Goal: Information Seeking & Learning: Learn about a topic

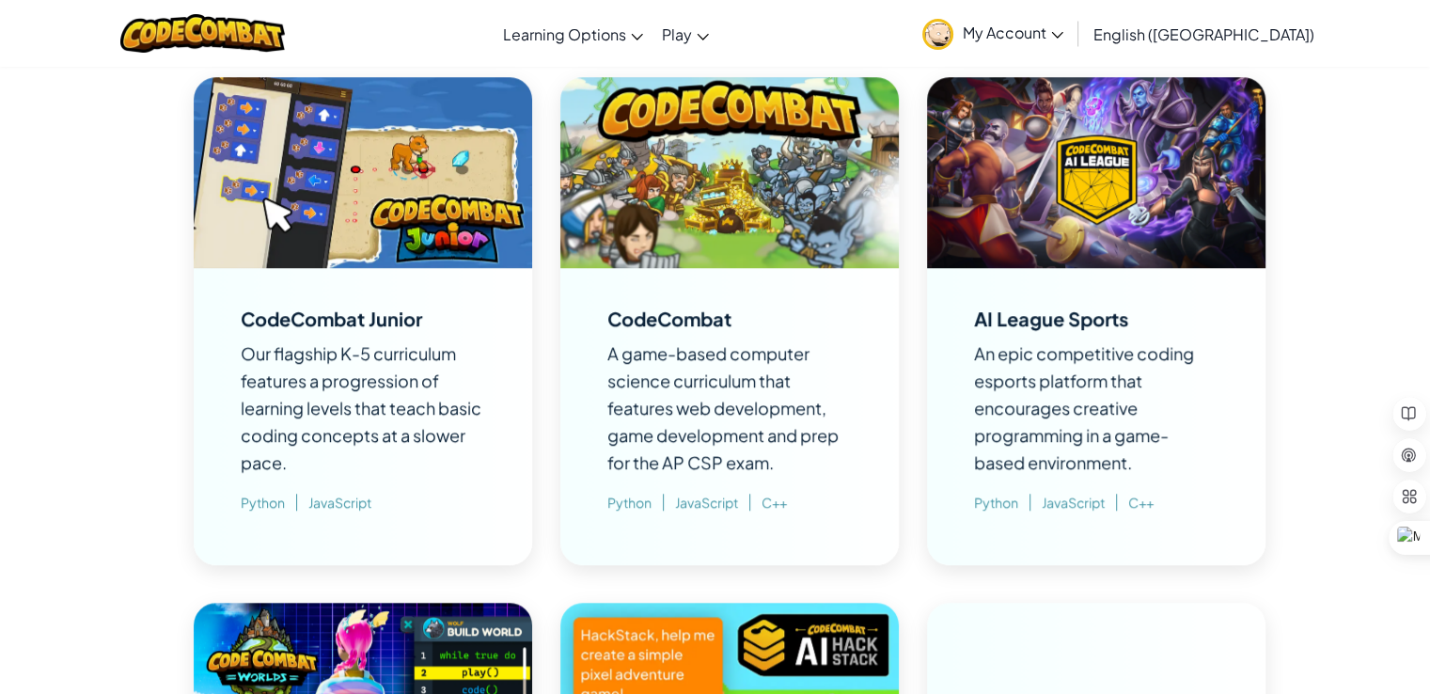
scroll to position [1128, 0]
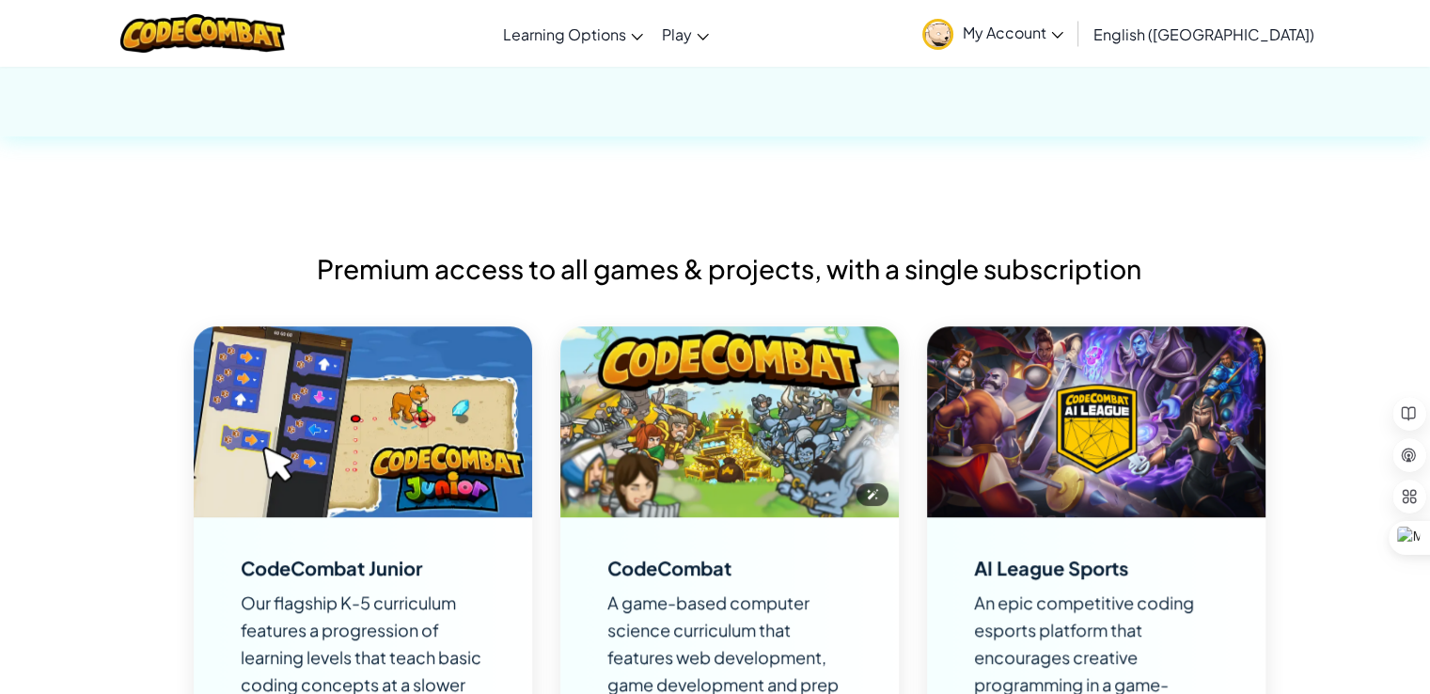
click at [730, 412] on img at bounding box center [729, 421] width 338 height 191
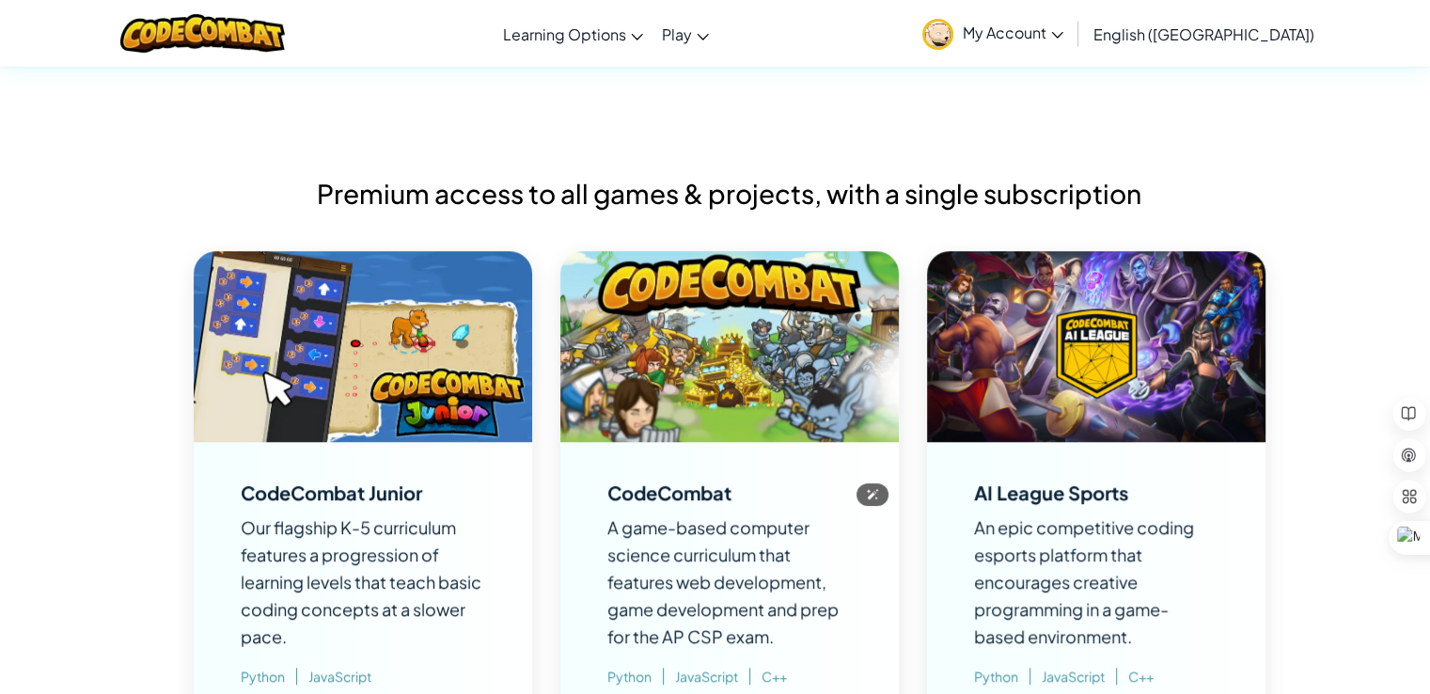
scroll to position [1252, 0]
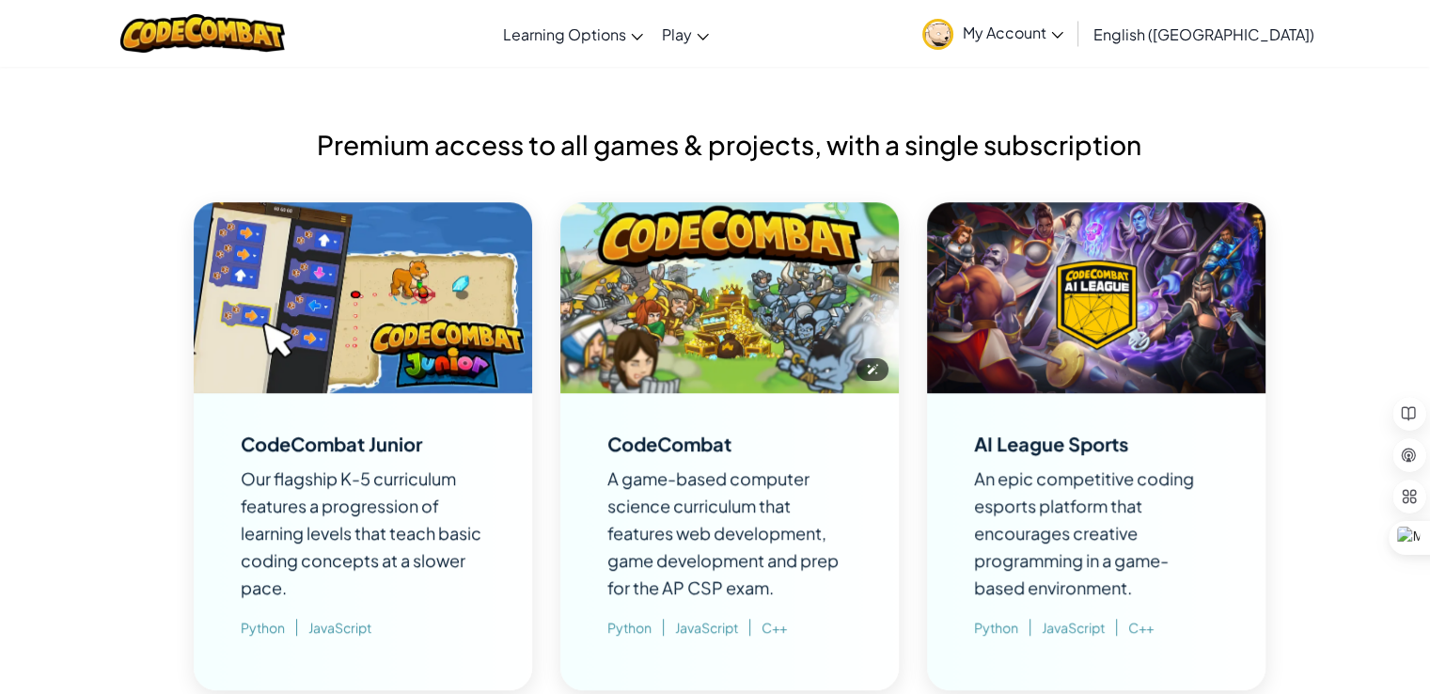
click at [748, 361] on img at bounding box center [729, 297] width 338 height 191
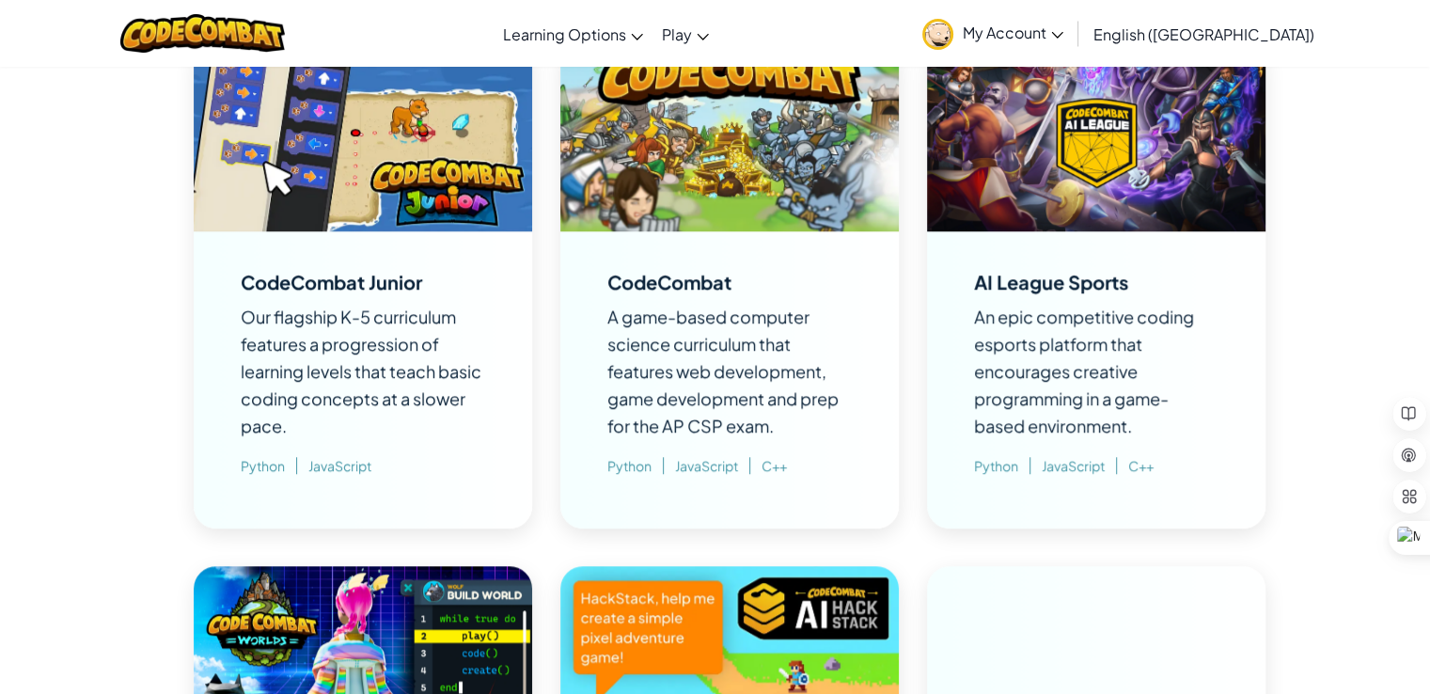
scroll to position [1378, 0]
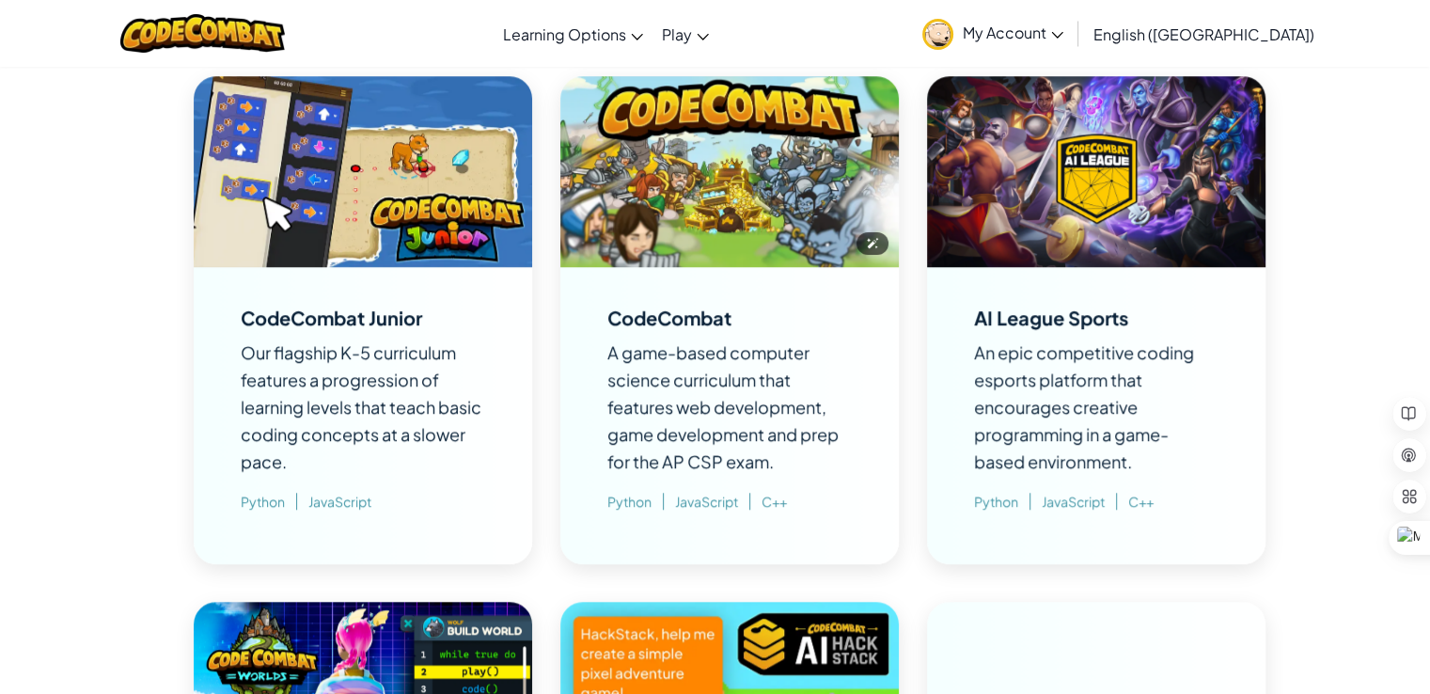
click at [688, 235] on img at bounding box center [729, 171] width 338 height 191
click at [707, 216] on img at bounding box center [729, 171] width 338 height 191
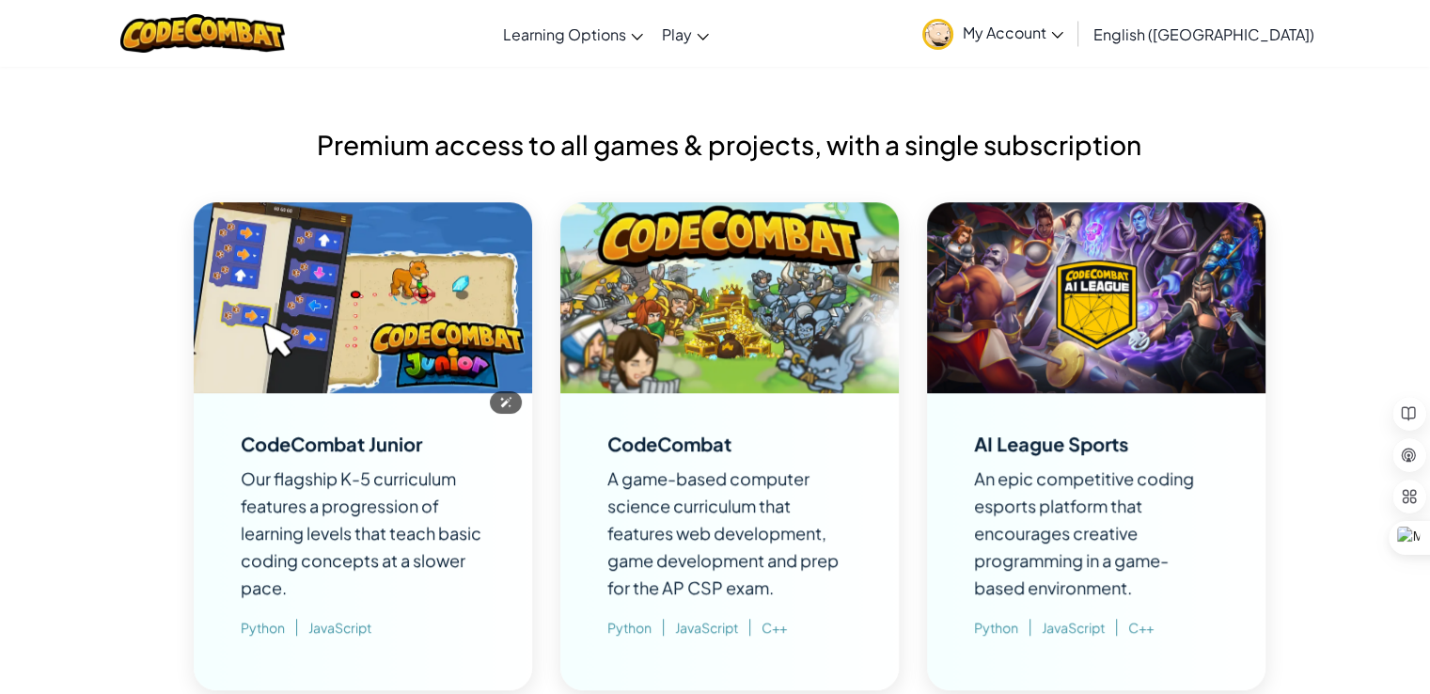
scroll to position [1002, 0]
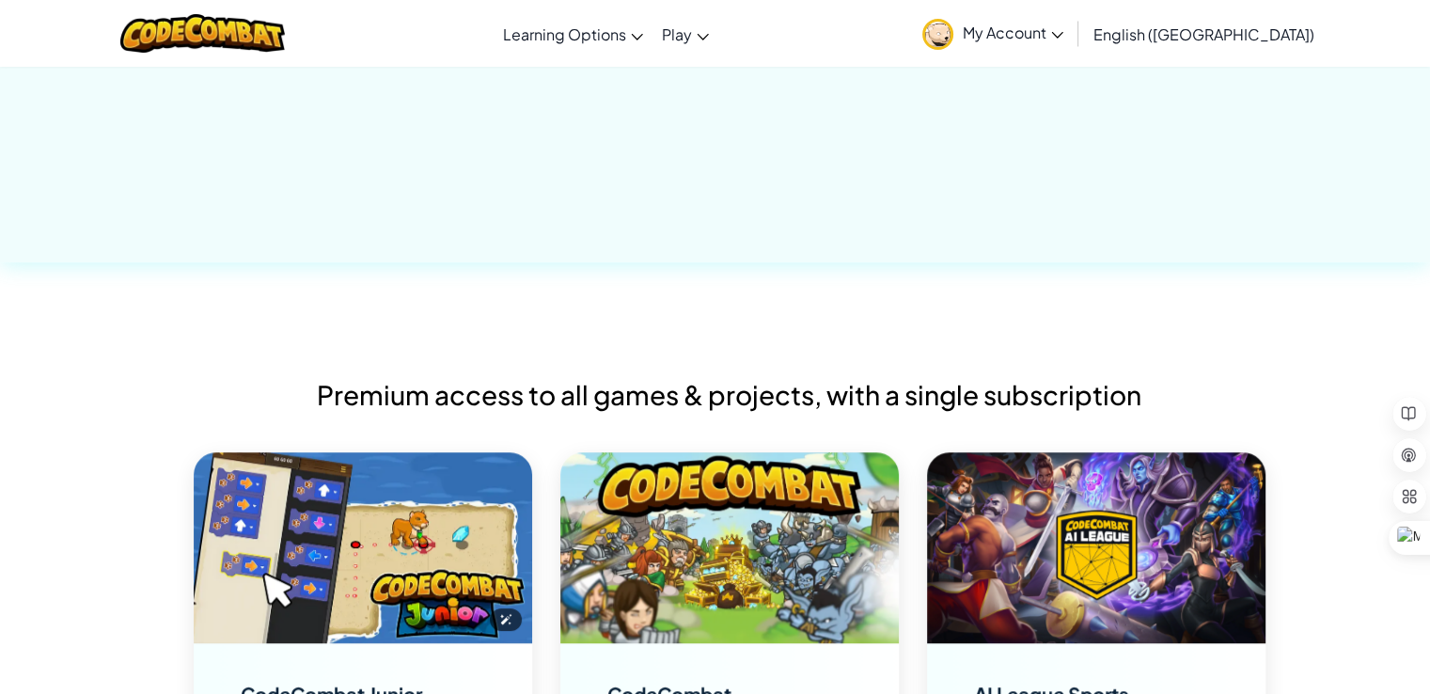
click at [399, 479] on img at bounding box center [363, 547] width 338 height 191
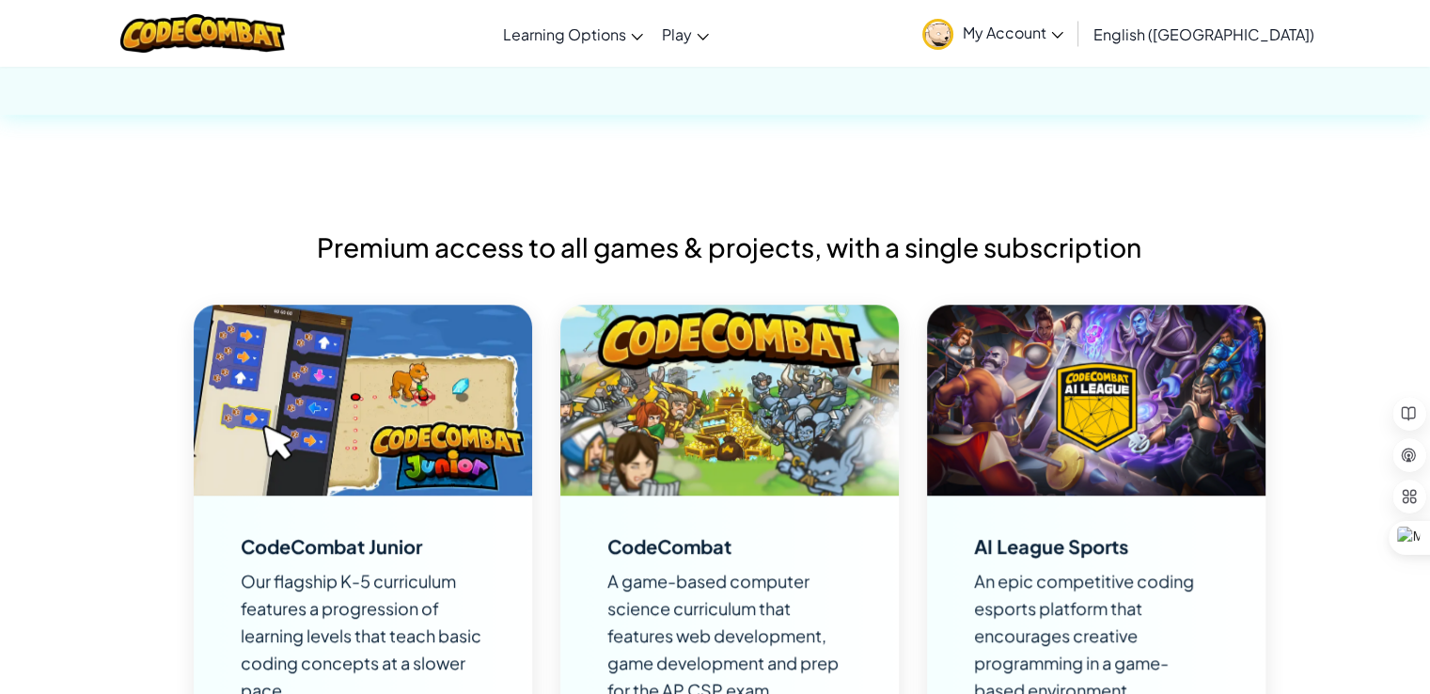
scroll to position [1252, 0]
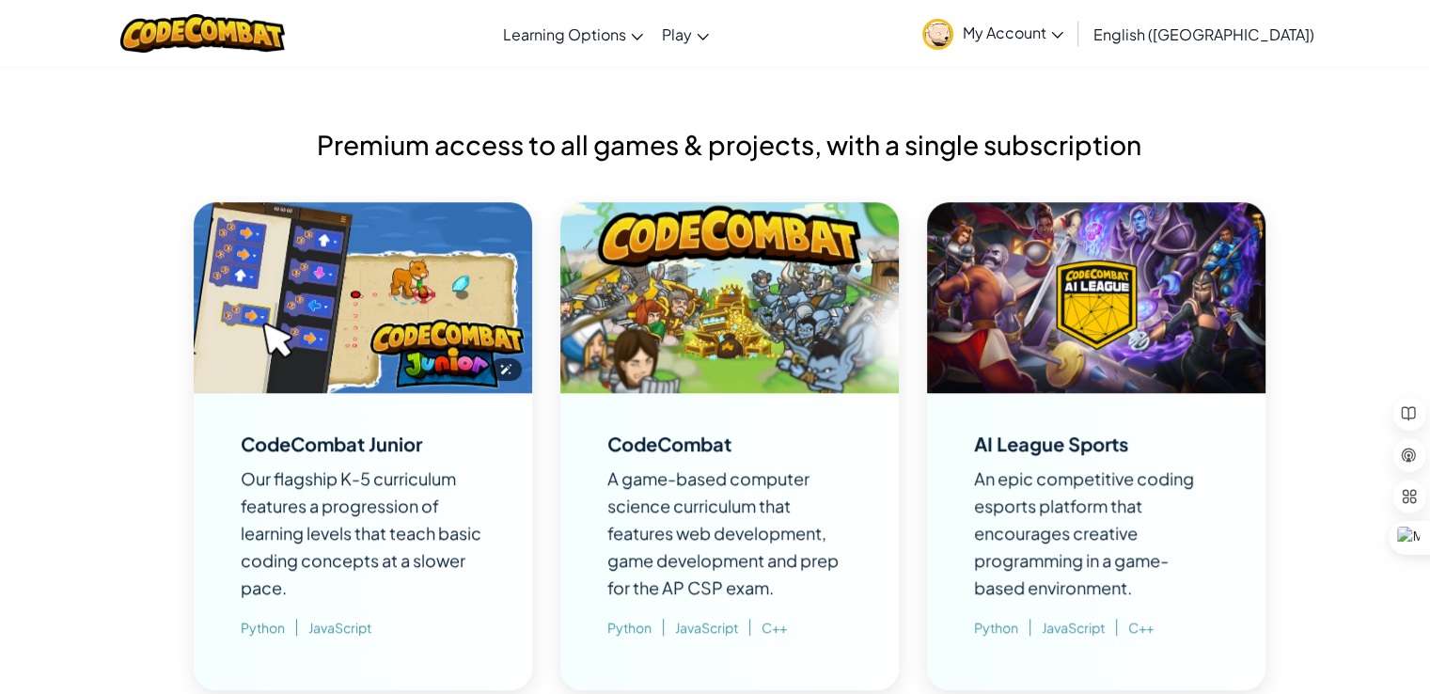
click at [387, 307] on img at bounding box center [363, 297] width 338 height 191
click at [346, 393] on div "CodeCombat Junior Our flagship K-5 curriculum features a progression of learnin…" at bounding box center [363, 541] width 338 height 297
drag, startPoint x: 267, startPoint y: 629, endPoint x: 264, endPoint y: 610, distance: 19.0
click at [263, 625] on span "Python" at bounding box center [269, 626] width 56 height 17
click at [300, 537] on span "Our flagship K-5 curriculum features a progression of learning levels that teac…" at bounding box center [361, 532] width 241 height 131
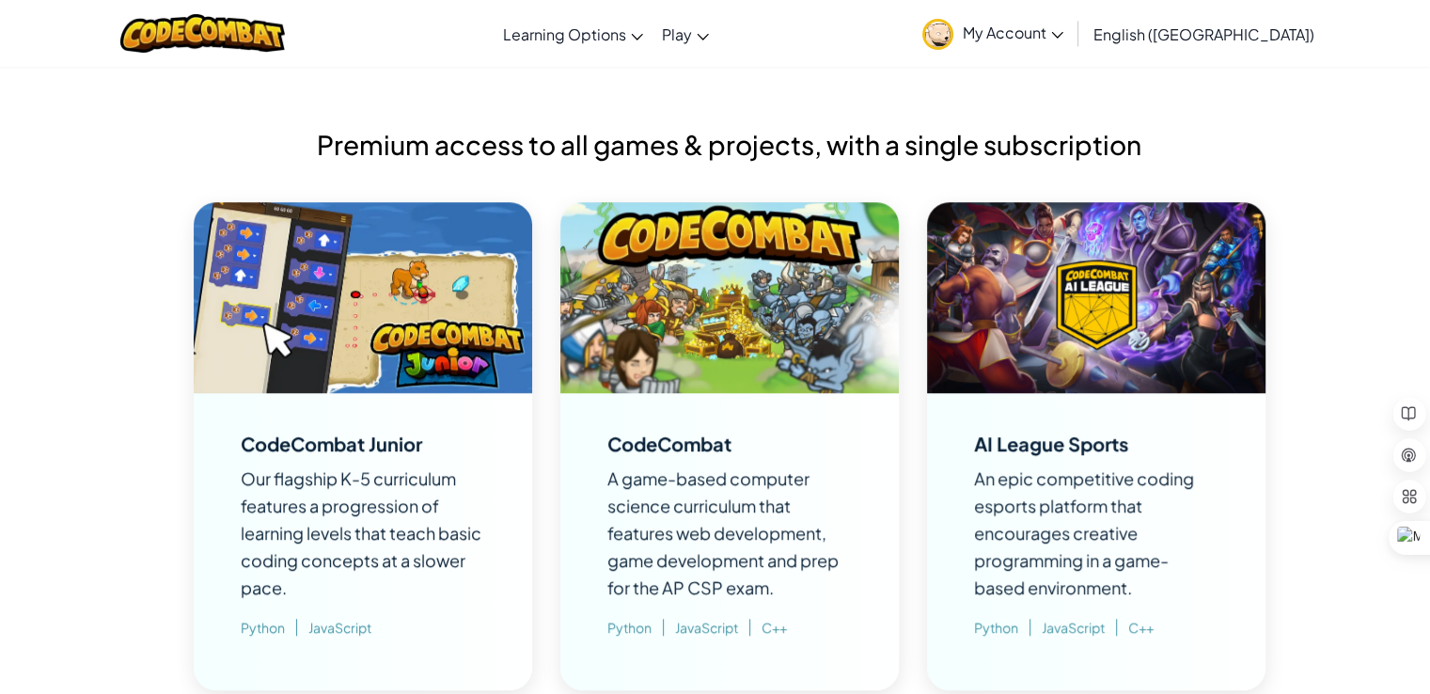
drag, startPoint x: 307, startPoint y: 469, endPoint x: 305, endPoint y: 427, distance: 42.4
click at [307, 467] on span "Our flagship K-5 curriculum features a progression of learning levels that teac…" at bounding box center [361, 532] width 241 height 131
click at [292, 380] on img at bounding box center [363, 297] width 338 height 191
click at [313, 425] on div "CodeCombat Junior Our flagship K-5 curriculum features a progression of learnin…" at bounding box center [363, 541] width 338 height 297
drag, startPoint x: 282, startPoint y: 321, endPoint x: 682, endPoint y: 237, distance: 409.0
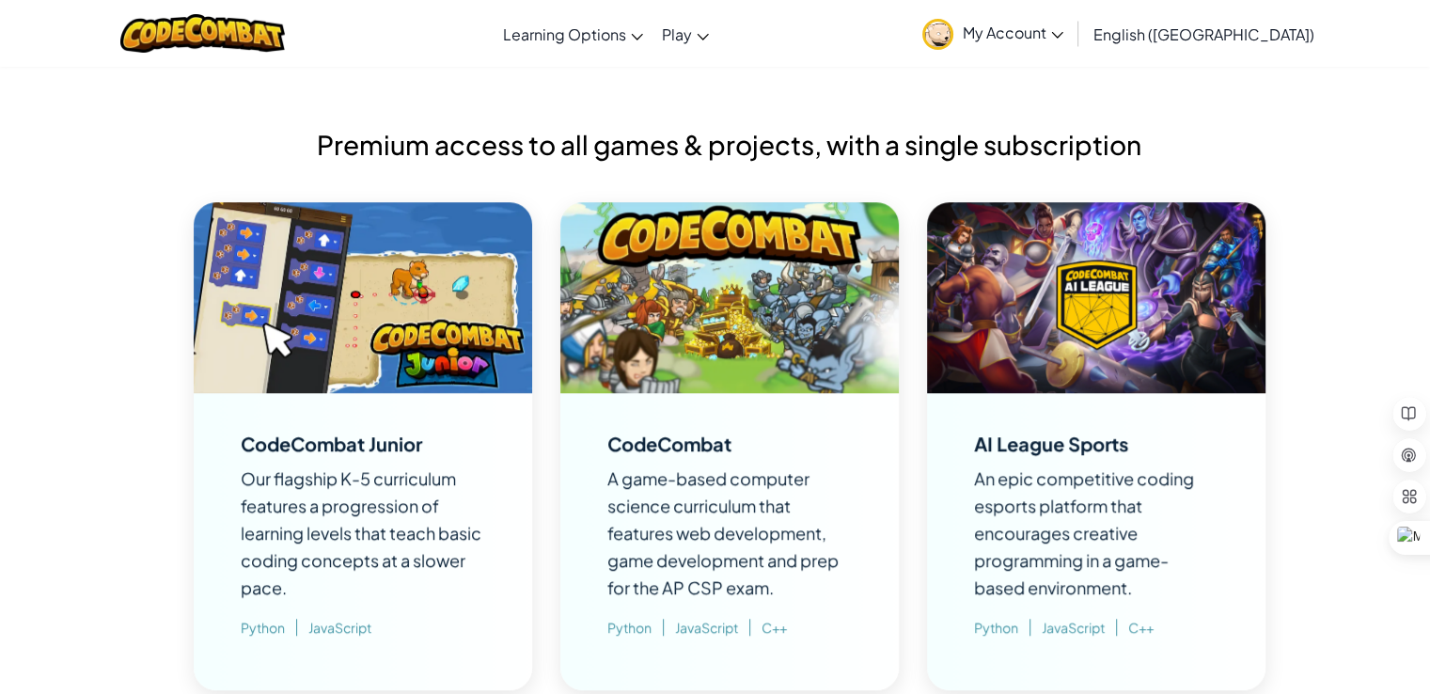
click at [609, 587] on span "A game-based computer science curriculum that features web development, game de…" at bounding box center [722, 532] width 231 height 131
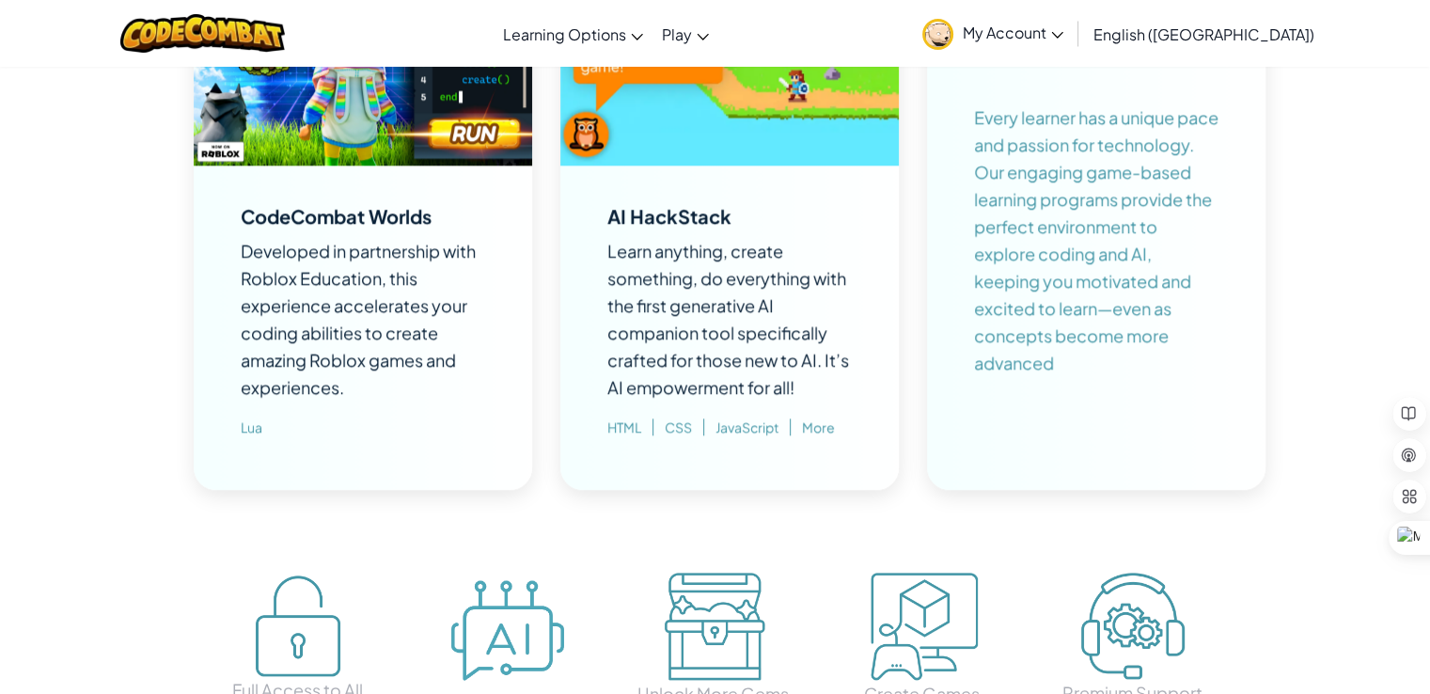
scroll to position [2130, 0]
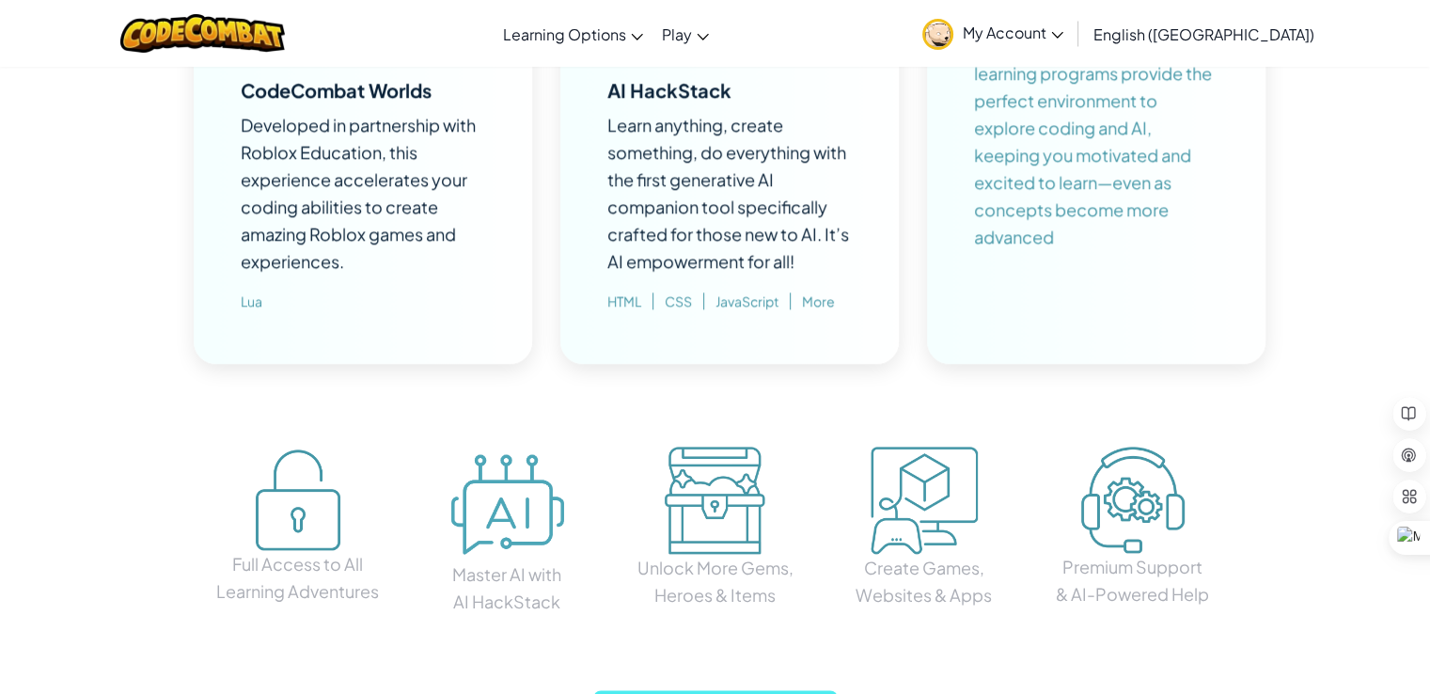
click at [274, 508] on img at bounding box center [298, 499] width 85 height 101
drag, startPoint x: 502, startPoint y: 513, endPoint x: 638, endPoint y: 505, distance: 136.5
click at [504, 513] on img at bounding box center [507, 499] width 126 height 121
drag, startPoint x: 638, startPoint y: 505, endPoint x: 656, endPoint y: 500, distance: 18.5
click at [639, 505] on div "Unlock More Gems, Heroes & Items" at bounding box center [715, 527] width 180 height 162
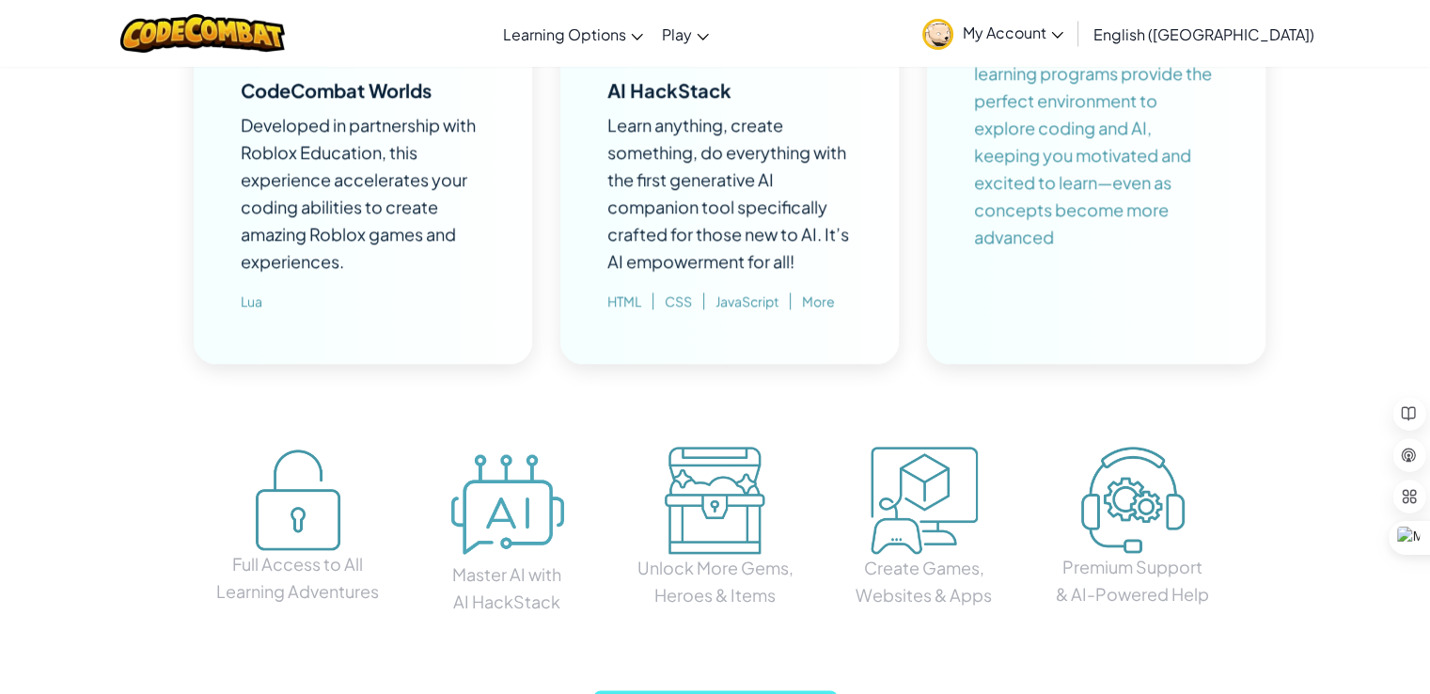
click at [870, 496] on img at bounding box center [923, 499] width 107 height 107
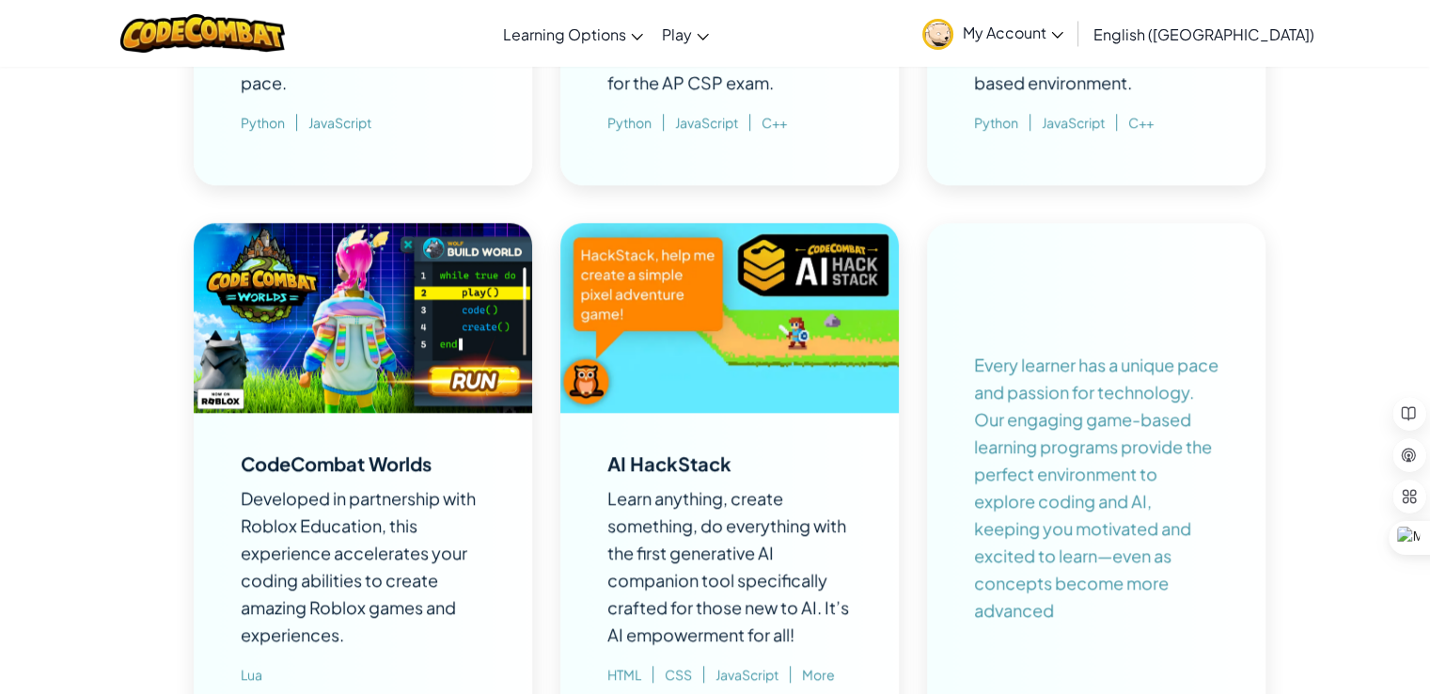
scroll to position [1754, 0]
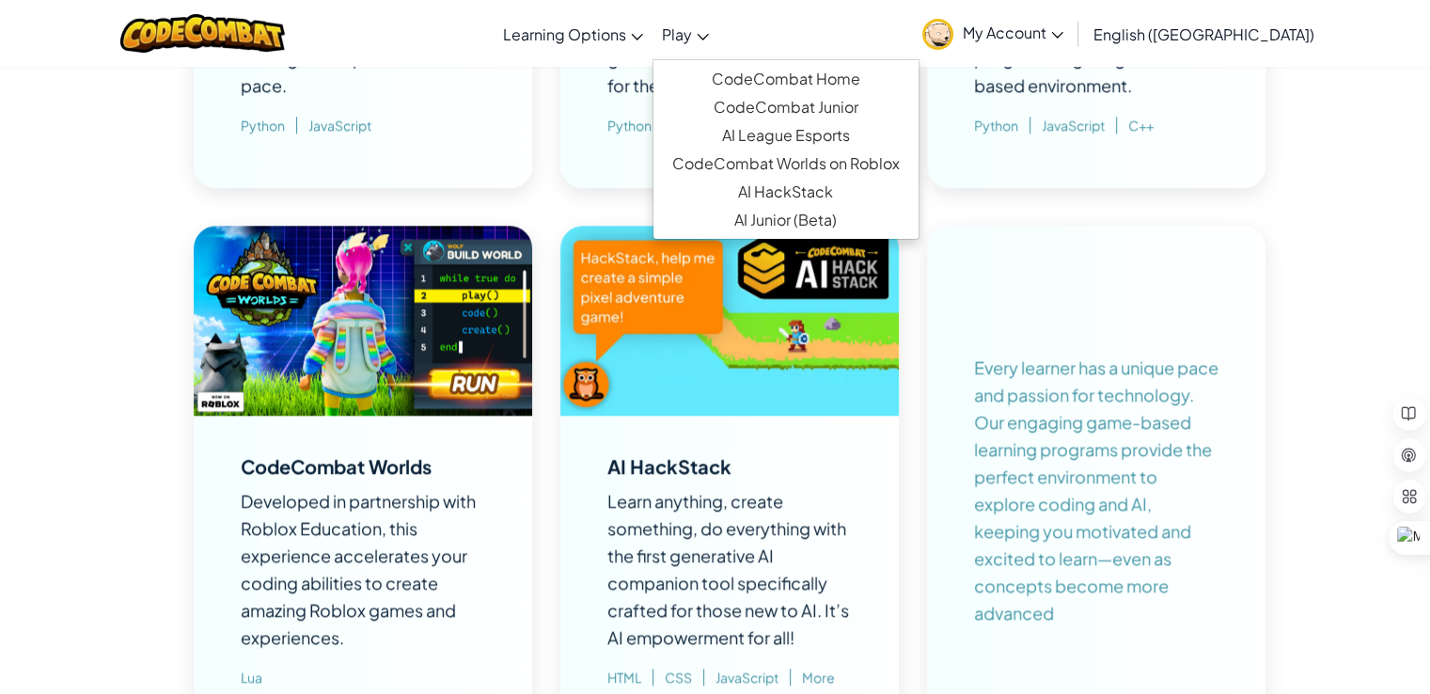
click at [718, 23] on link "Play" at bounding box center [685, 33] width 66 height 51
click at [810, 101] on link "CodeCombat Junior" at bounding box center [785, 107] width 265 height 28
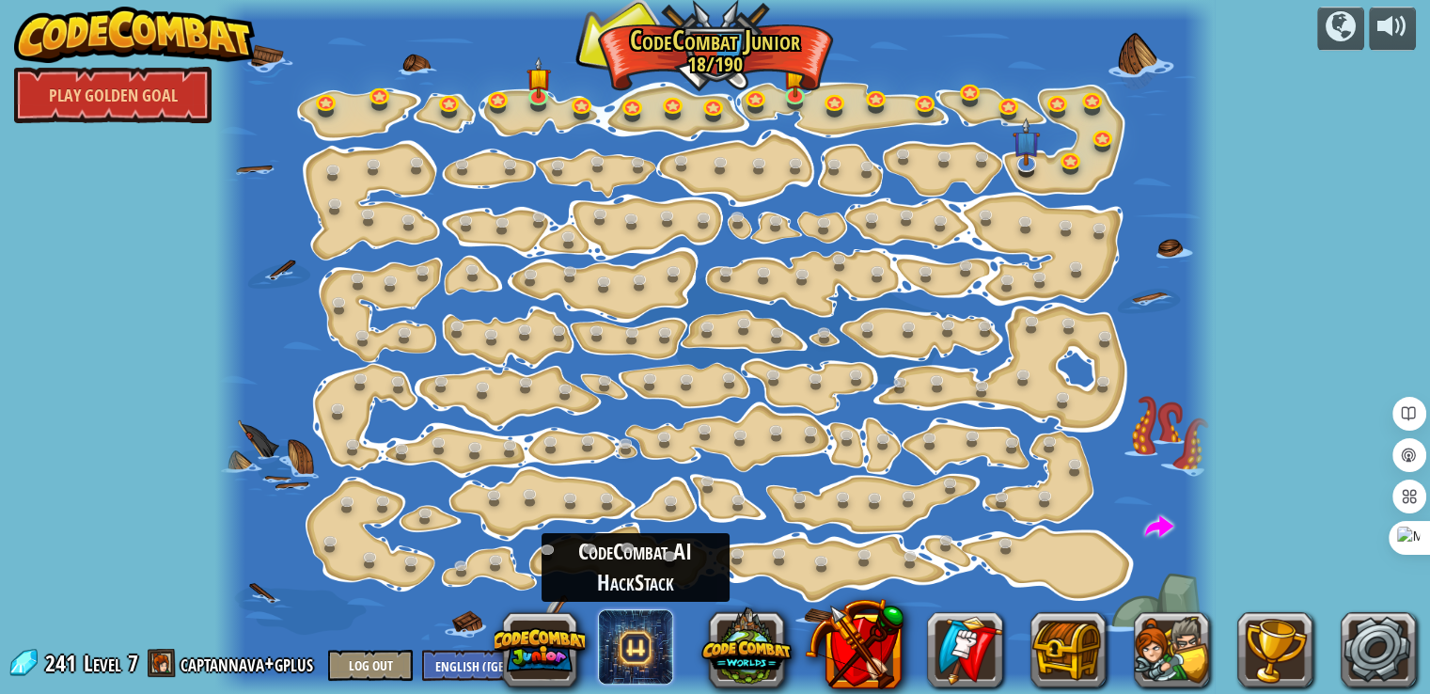
click at [627, 658] on span at bounding box center [635, 646] width 75 height 75
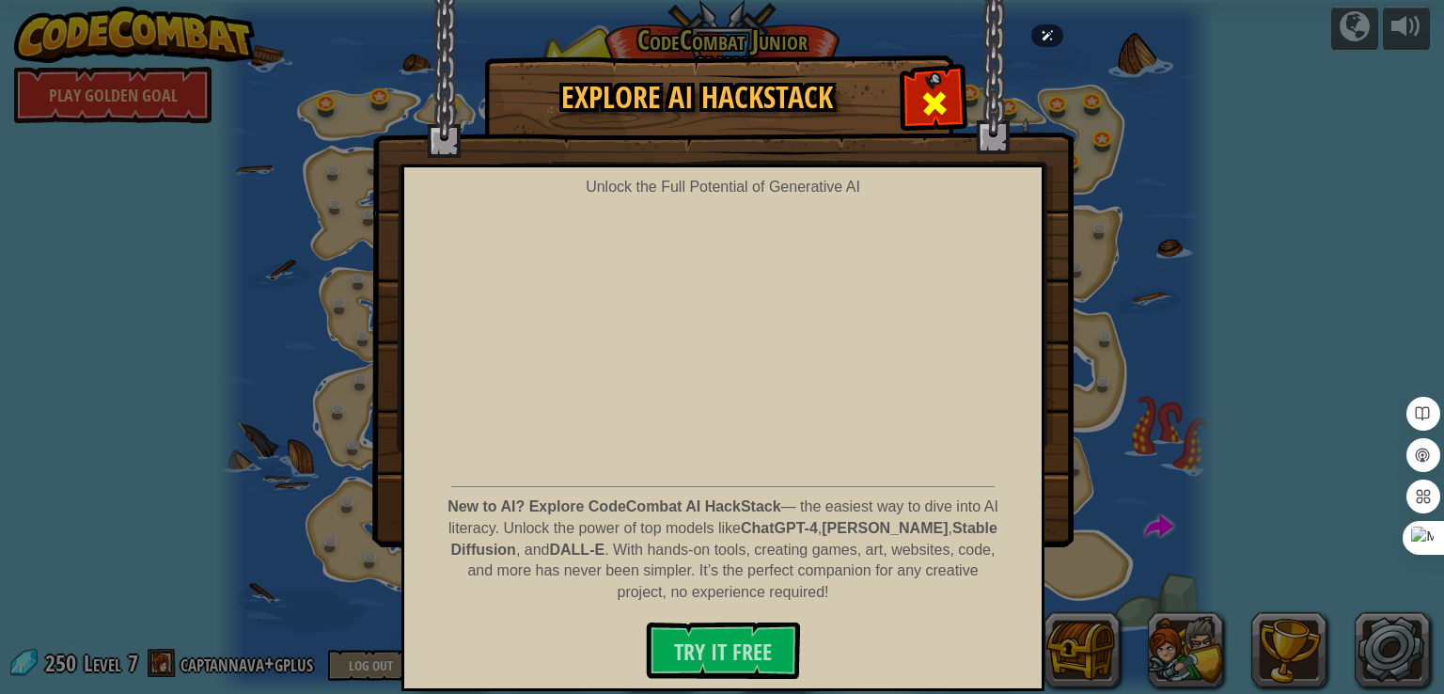
click at [962, 58] on div "Explore AI HackStack Unlock the Full Potential of Generative AI New to AI? Expl…" at bounding box center [721, 57] width 701 height 2
click at [941, 94] on span at bounding box center [934, 103] width 30 height 30
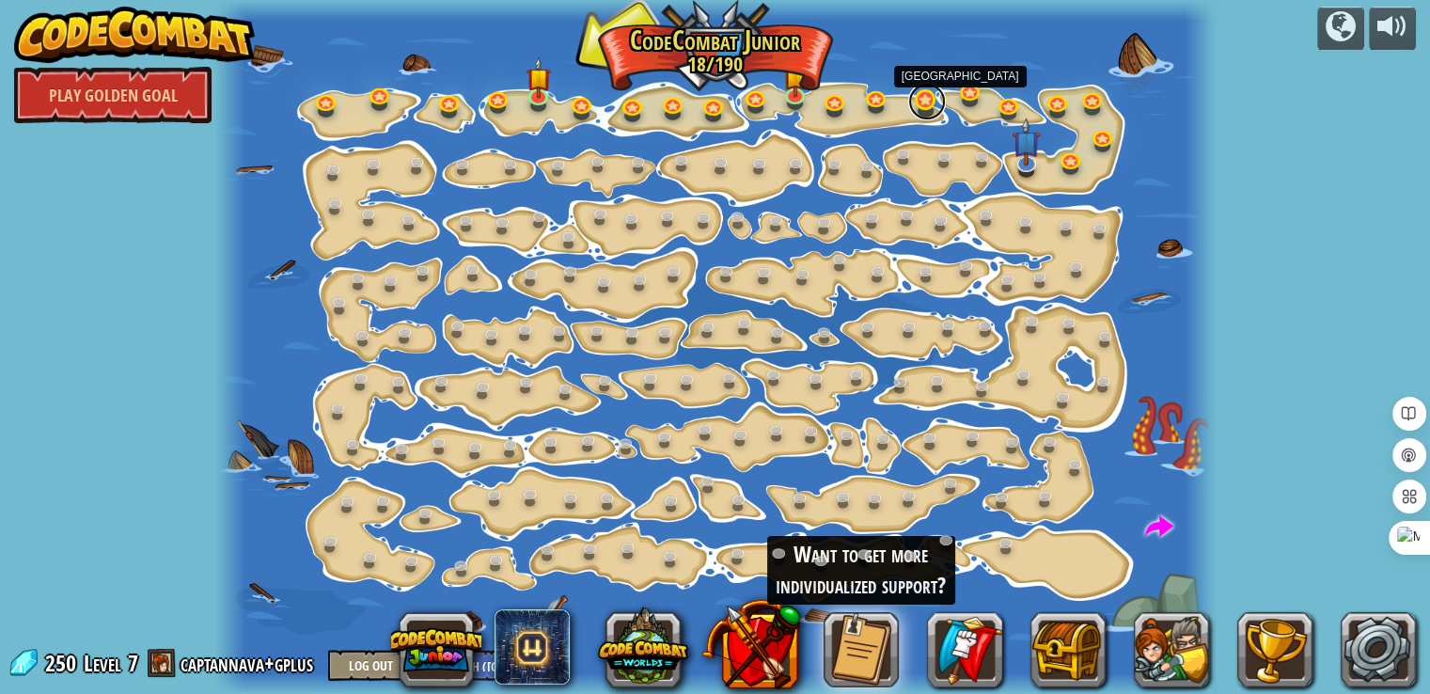
click at [940, 95] on link at bounding box center [927, 102] width 38 height 38
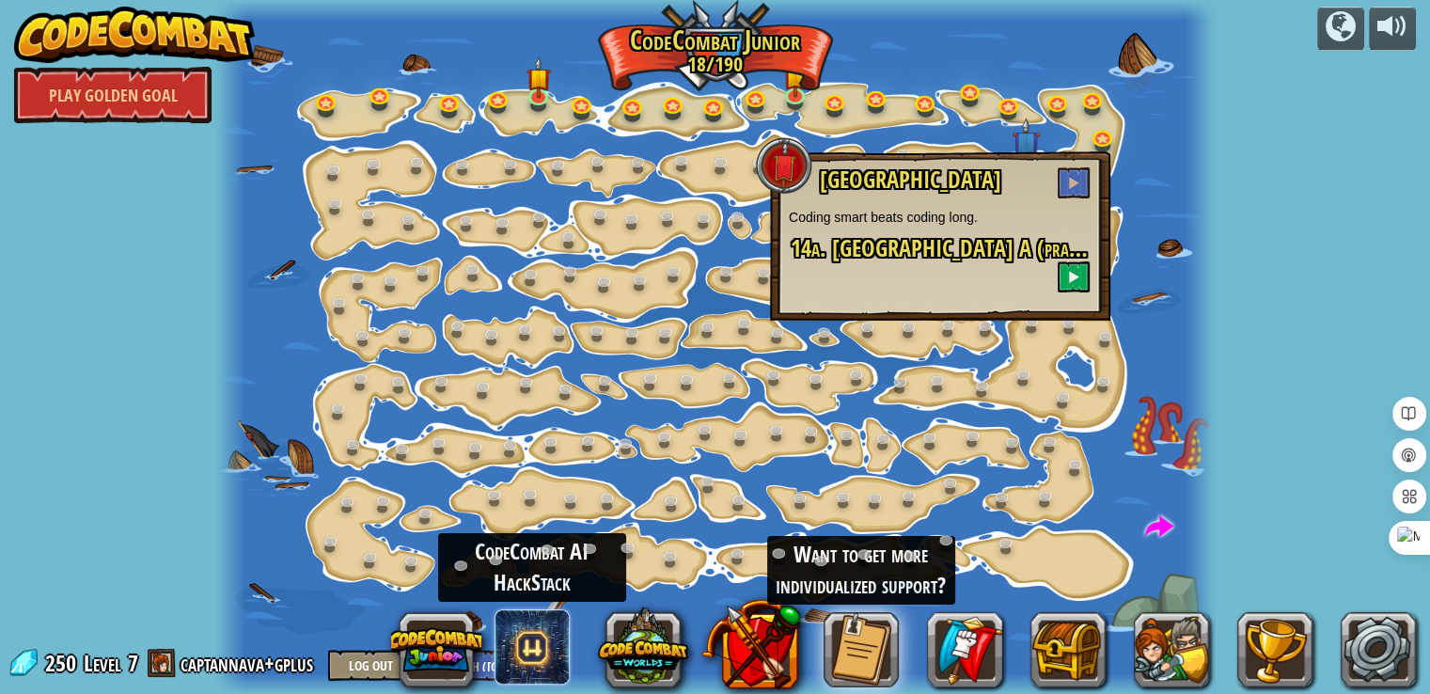
click at [551, 610] on span at bounding box center [531, 646] width 75 height 75
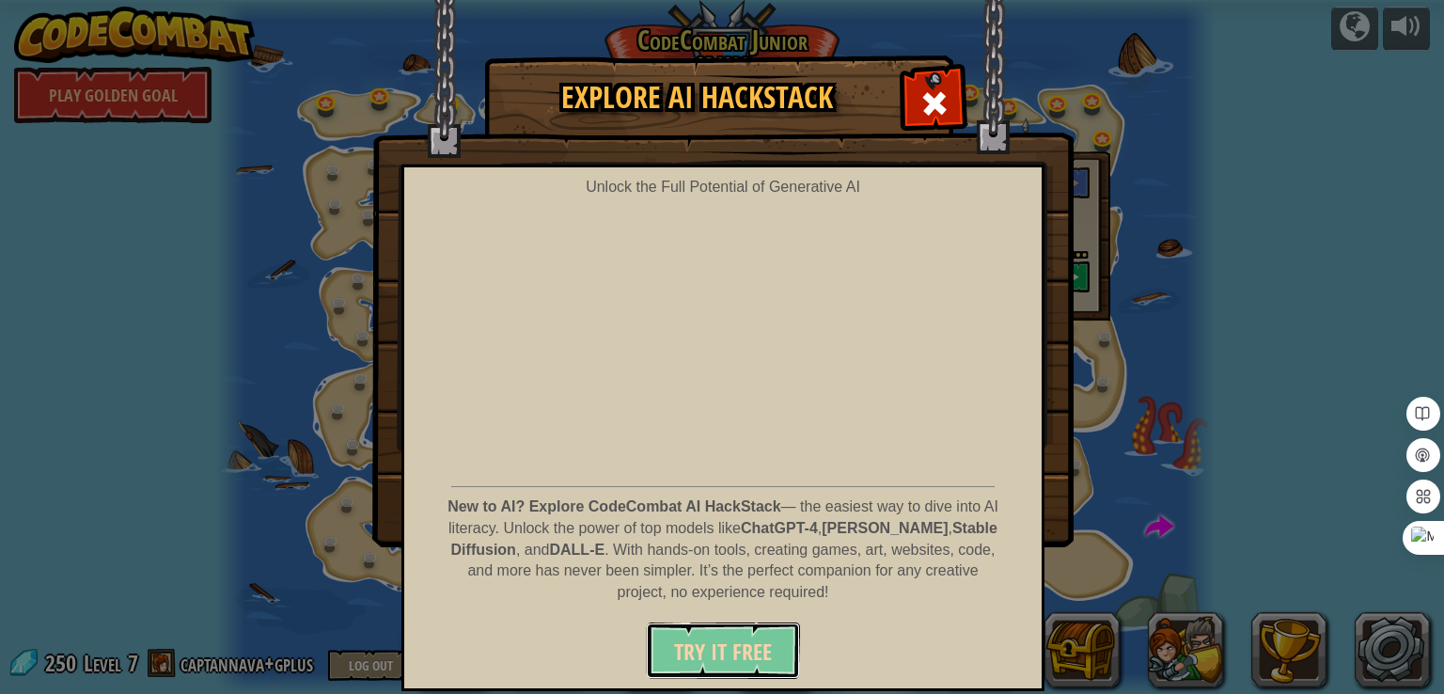
click at [703, 649] on span "Try It Free" at bounding box center [723, 651] width 98 height 30
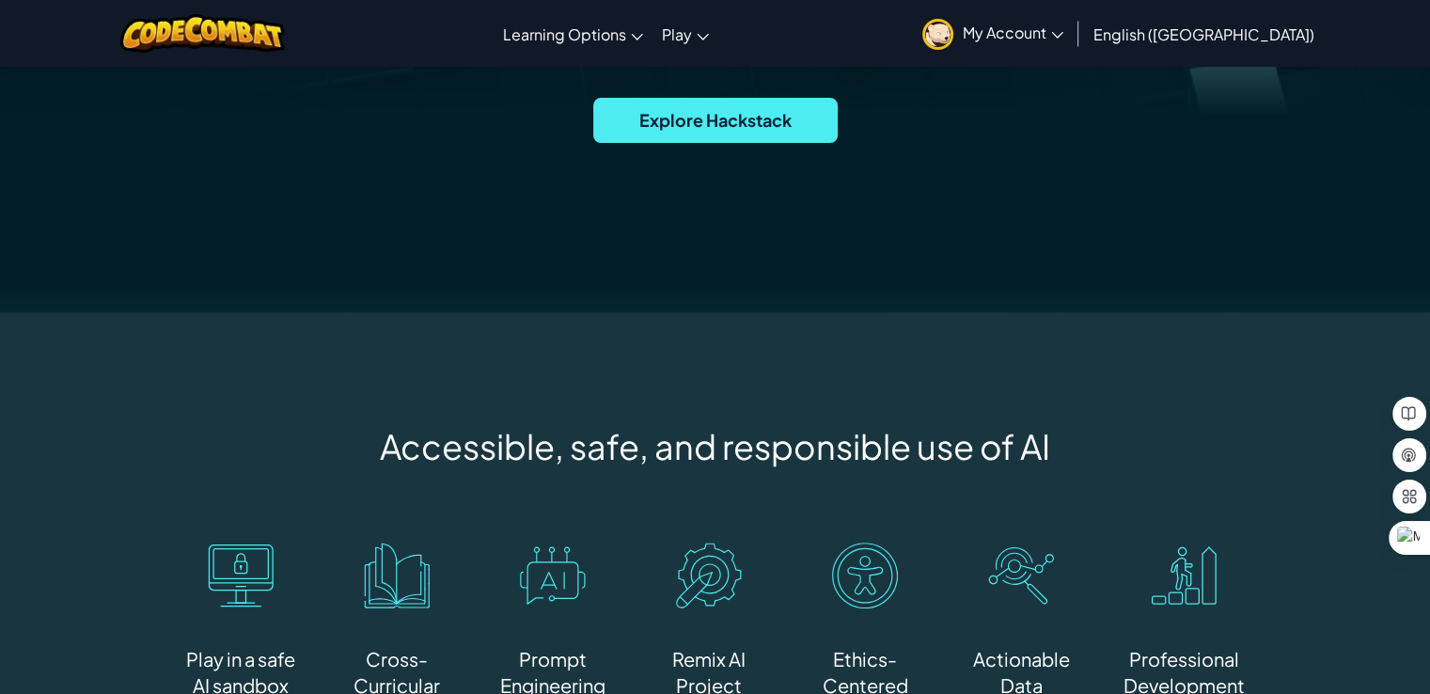
scroll to position [626, 0]
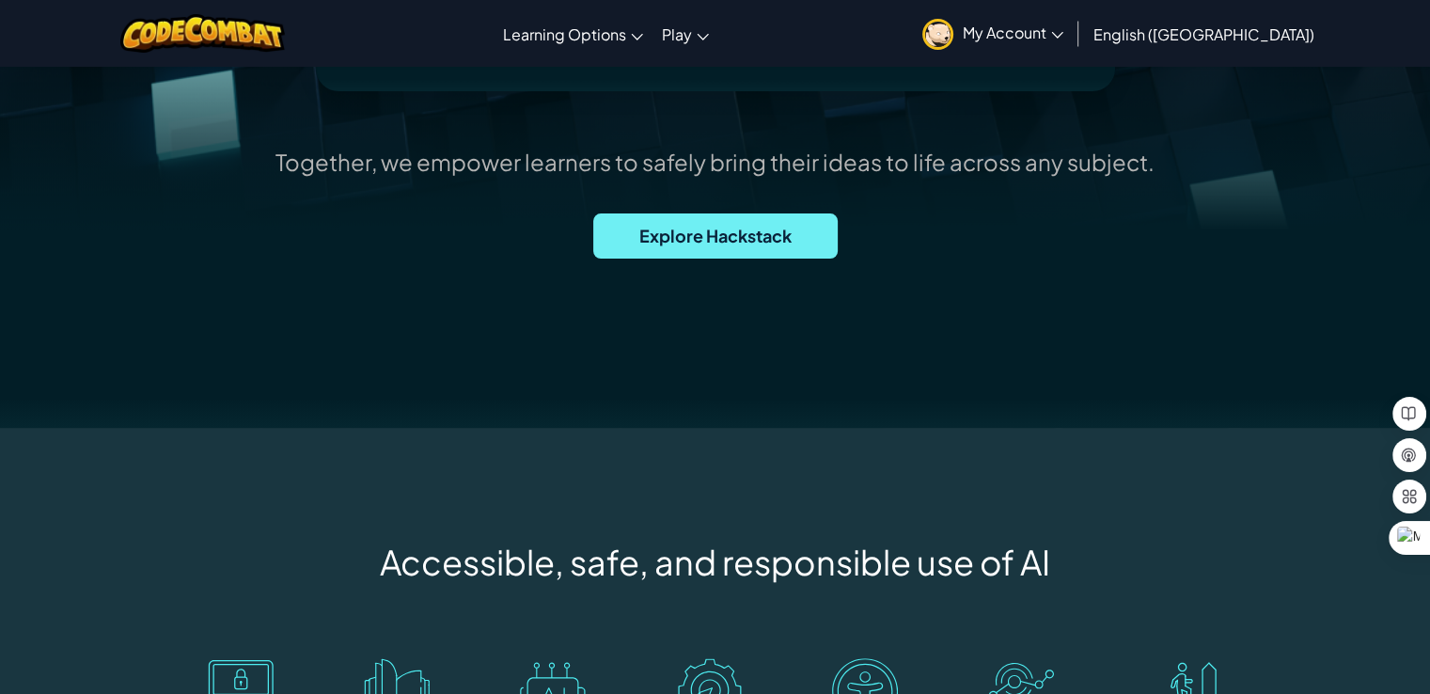
click at [664, 230] on span "Explore Hackstack" at bounding box center [715, 235] width 244 height 45
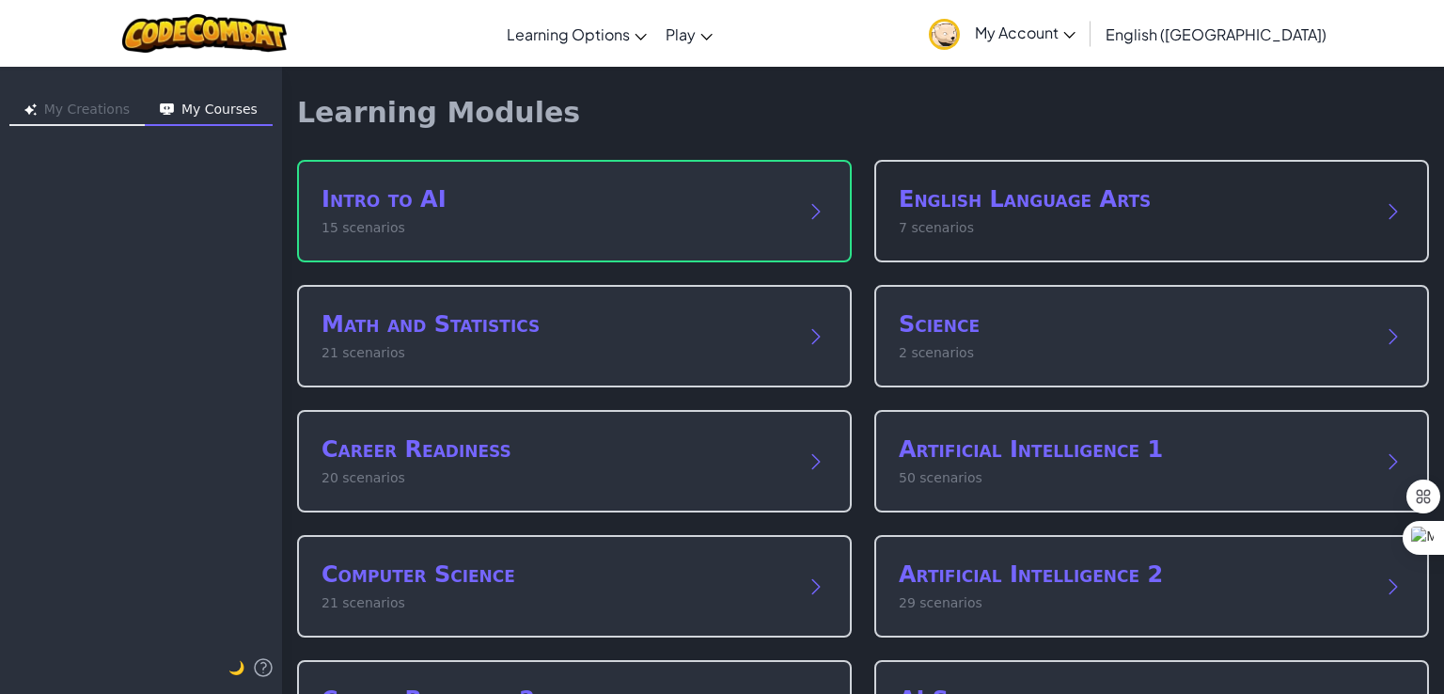
click at [1071, 215] on div "English Language Arts 7 scenarios" at bounding box center [1133, 211] width 468 height 54
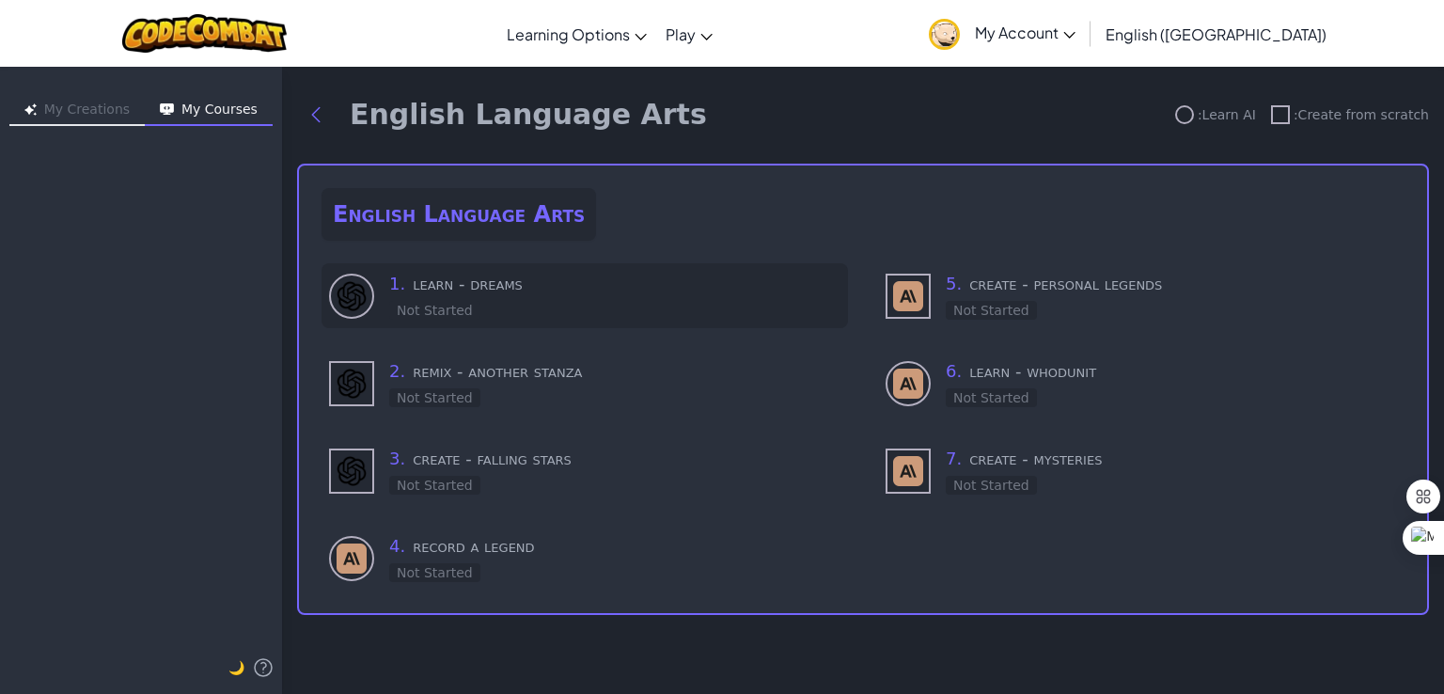
click at [511, 283] on h3 "1 . learn - dreams" at bounding box center [614, 284] width 451 height 26
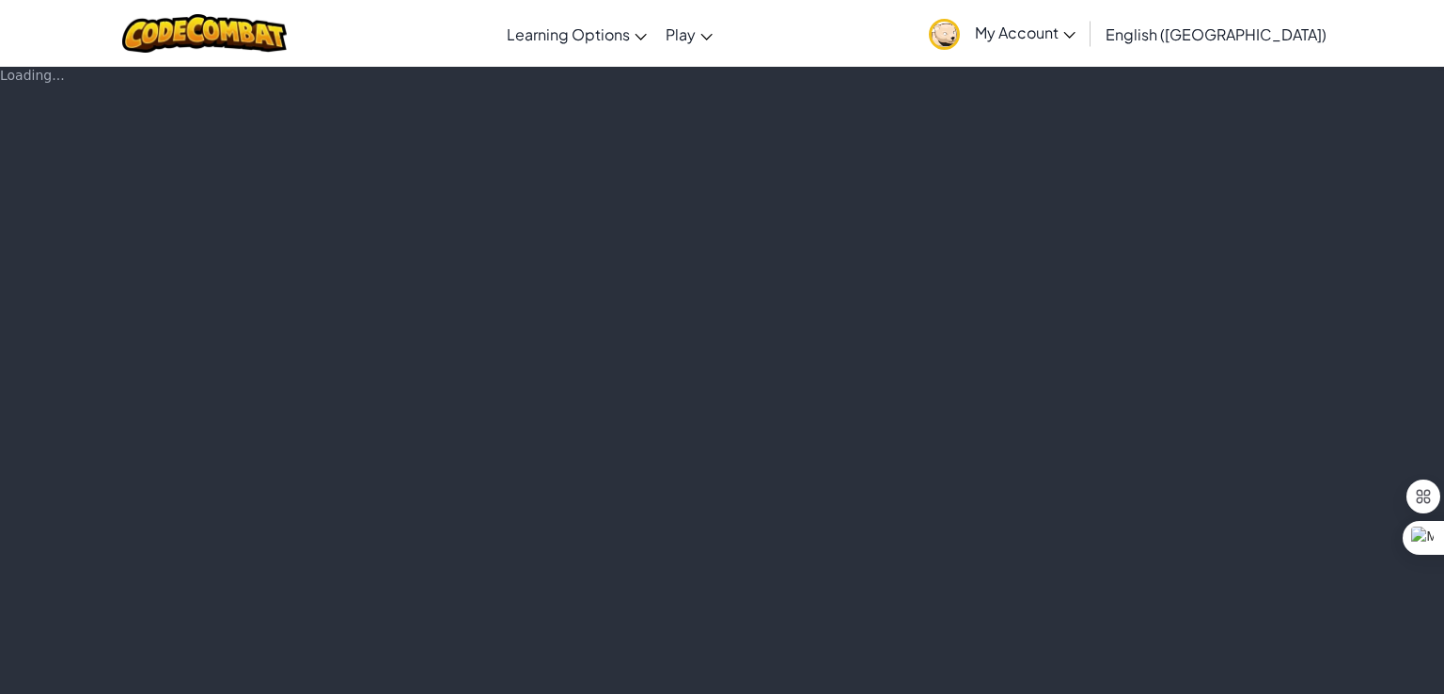
click at [560, 291] on div "Loading..." at bounding box center [722, 380] width 1444 height 628
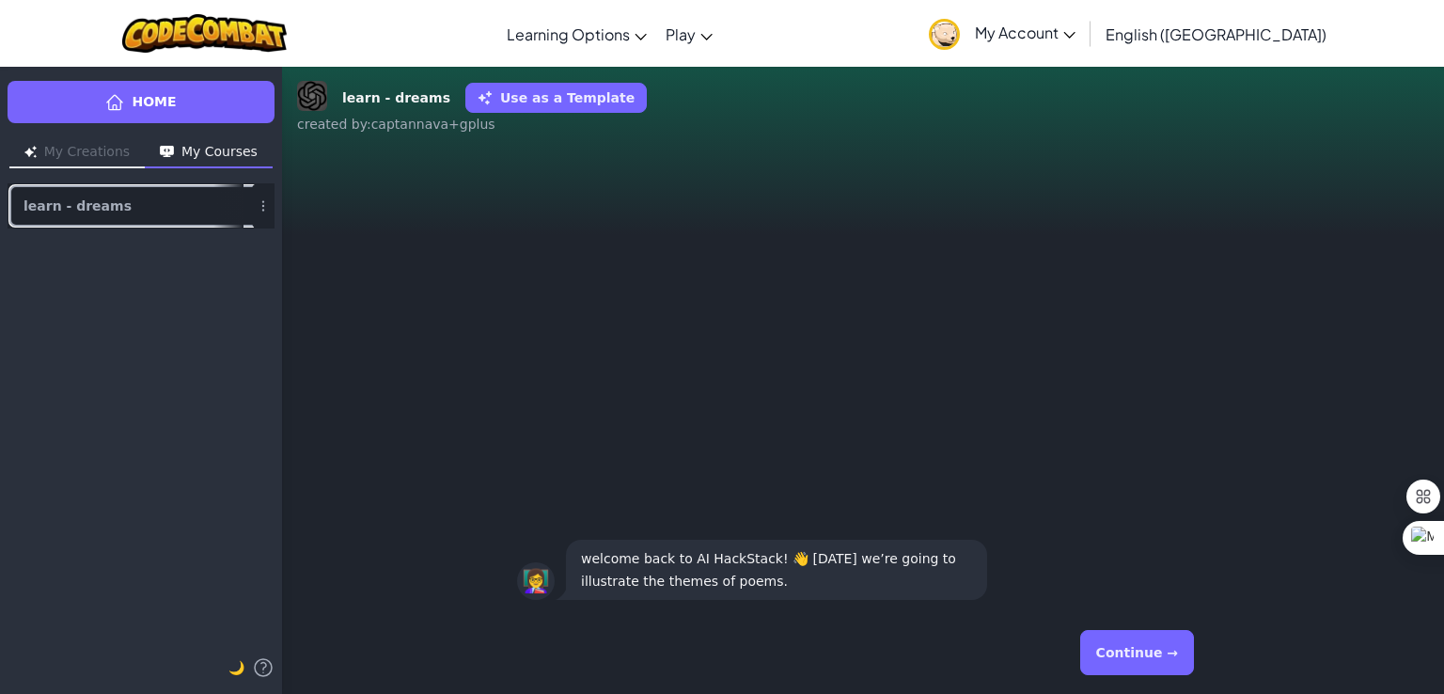
click at [150, 203] on link "learn - dreams" at bounding box center [141, 205] width 267 height 45
click at [1119, 652] on button "Continue →" at bounding box center [1137, 652] width 114 height 45
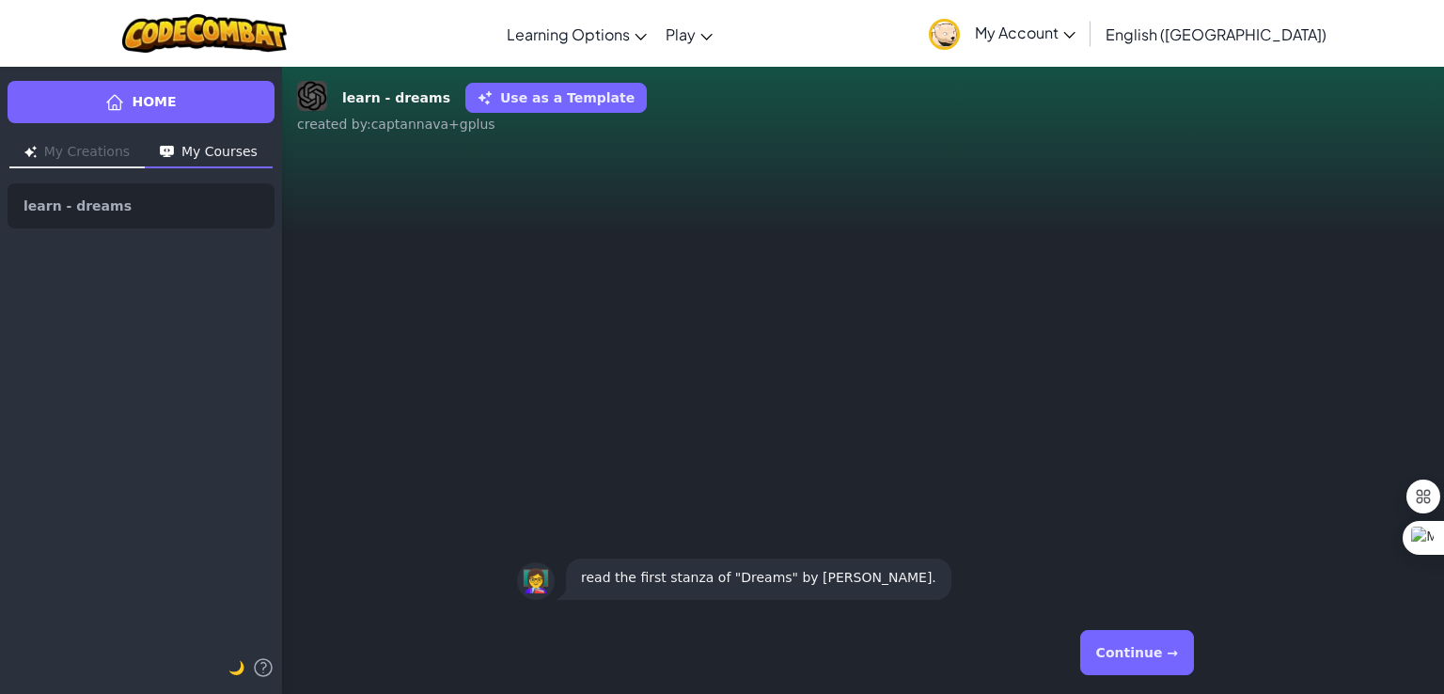
click at [1128, 637] on button "Continue →" at bounding box center [1137, 652] width 114 height 45
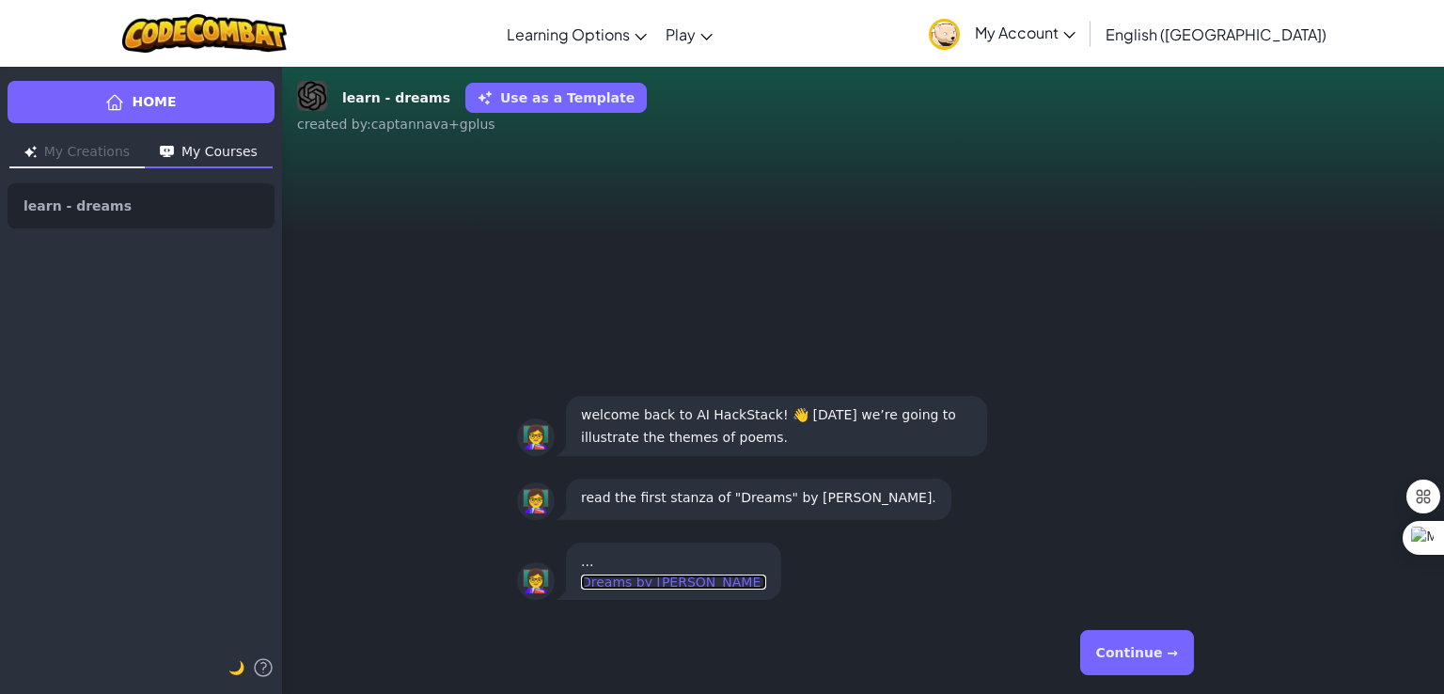
click at [659, 577] on link "Dreams by [PERSON_NAME]" at bounding box center [673, 581] width 185 height 15
